Goal: Navigation & Orientation: Find specific page/section

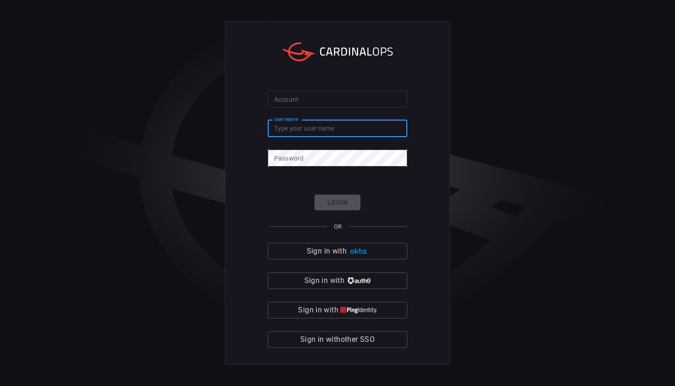
type input "[PERSON_NAME][EMAIL_ADDRESS][DOMAIN_NAME]"
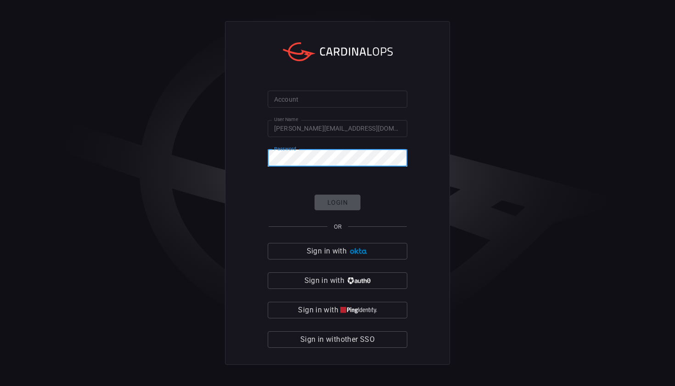
click at [363, 98] on input "Account" at bounding box center [338, 99] width 140 height 17
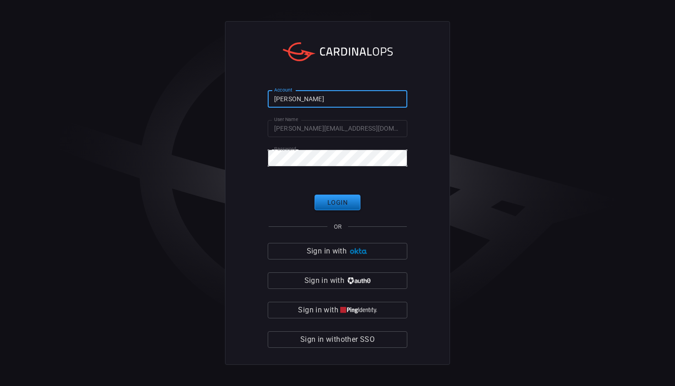
type input "[PERSON_NAME]"
click at [335, 200] on button "Login" at bounding box center [338, 202] width 46 height 16
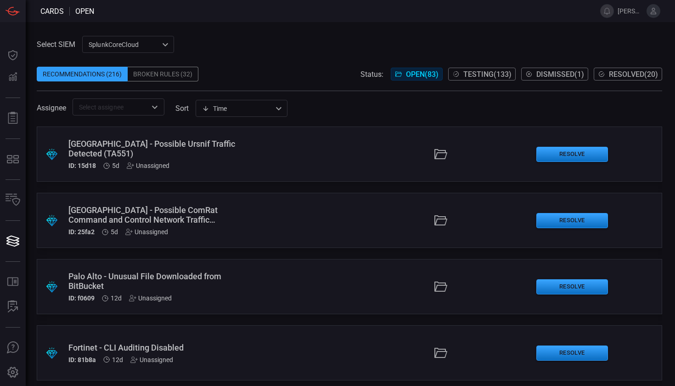
click at [160, 47] on div "SplunkCoreCloud f748d276-46a5-4bd3-b149-f2461a2fe2c5 ​" at bounding box center [128, 44] width 92 height 17
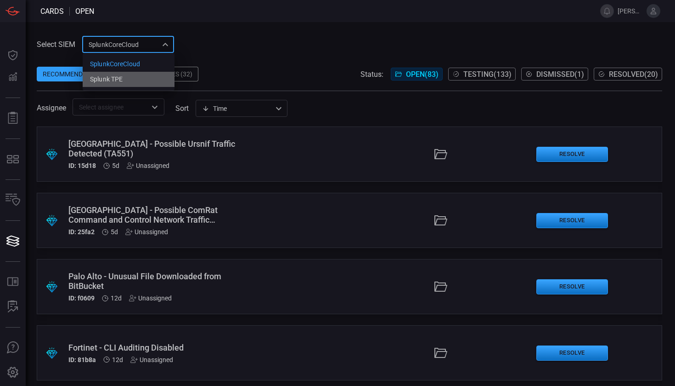
click at [139, 79] on li "Splunk TPE" at bounding box center [129, 79] width 92 height 15
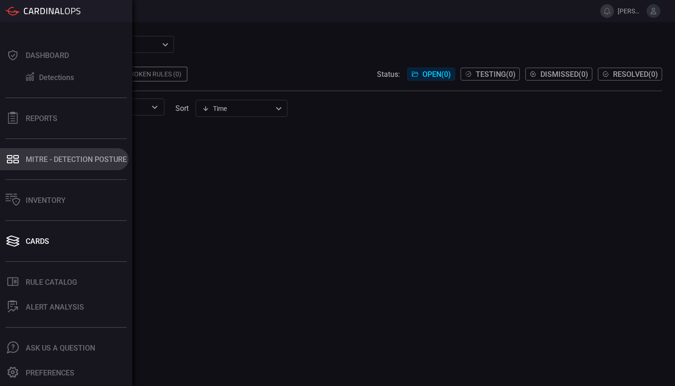
click at [33, 158] on div "MITRE - Detection Posture" at bounding box center [76, 159] width 101 height 9
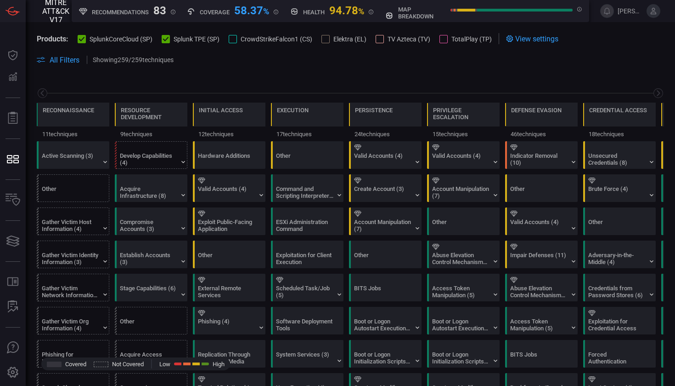
scroll to position [0, 120]
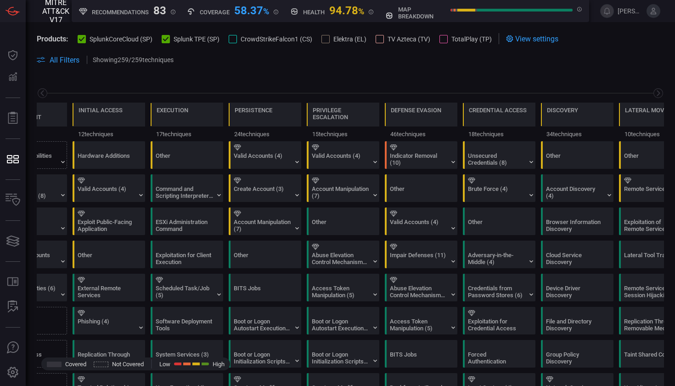
click at [84, 39] on icon at bounding box center [82, 39] width 6 height 5
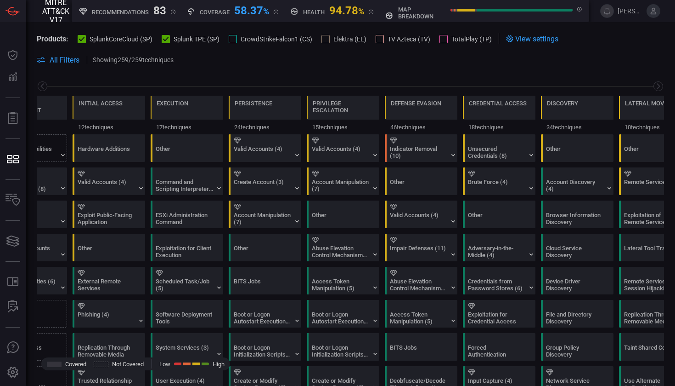
click at [82, 40] on icon at bounding box center [82, 39] width 6 height 5
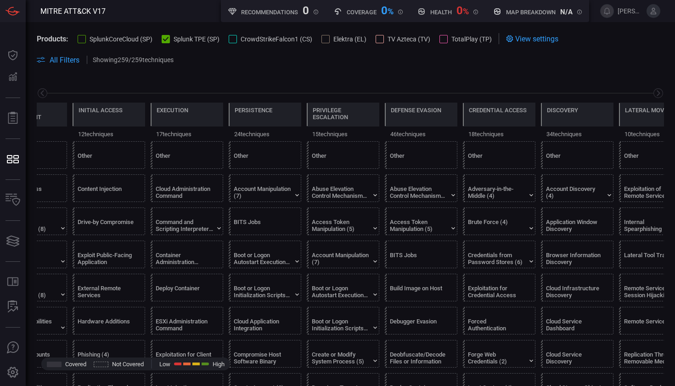
scroll to position [0, 0]
click at [79, 37] on div at bounding box center [82, 39] width 8 height 8
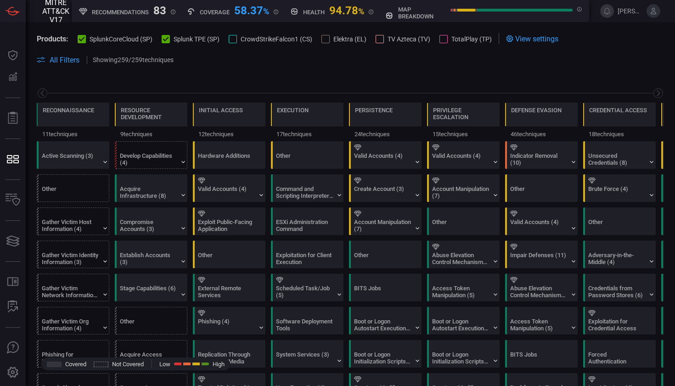
scroll to position [0, 120]
